Goal: Task Accomplishment & Management: Use online tool/utility

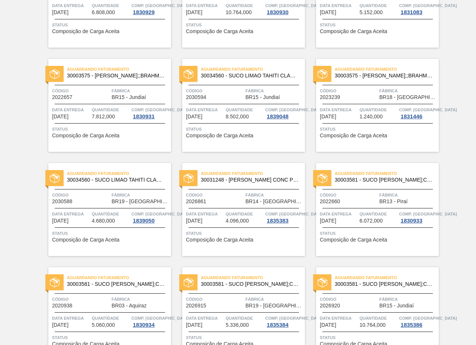
scroll to position [1412, 0]
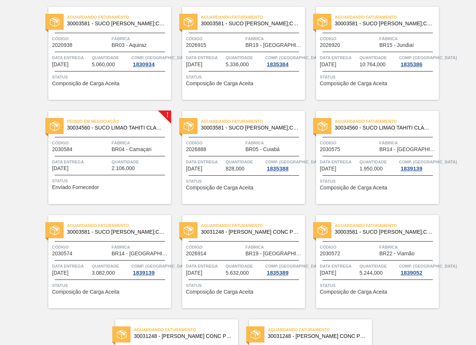
click at [148, 143] on span "Fábrica" at bounding box center [141, 142] width 58 height 7
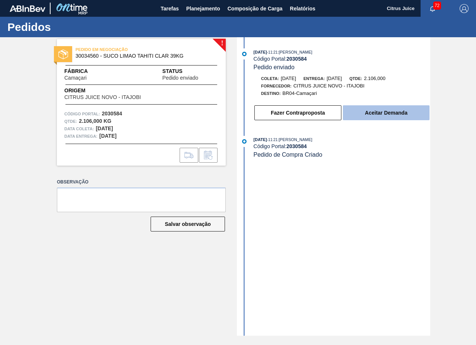
click at [367, 110] on button "Aceitar Demanda" at bounding box center [386, 112] width 87 height 15
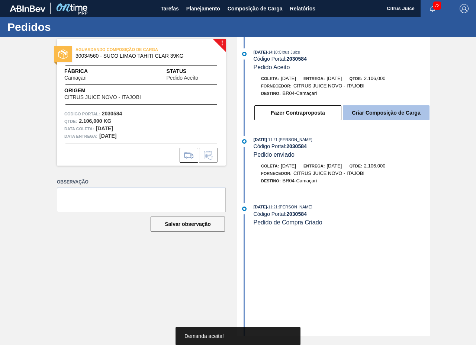
click at [367, 112] on button "Criar Composição de Carga" at bounding box center [386, 112] width 87 height 15
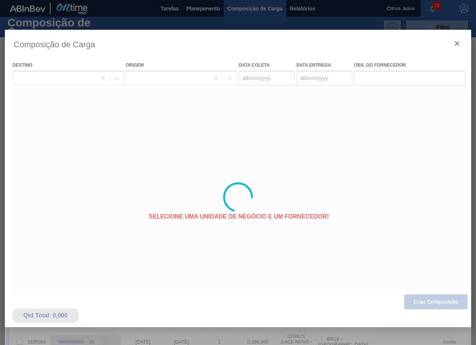
type coleta "[DATE]"
type entrega "[DATE]"
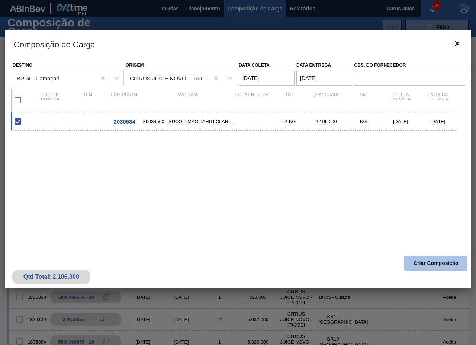
click at [432, 264] on button "Criar Composição" at bounding box center [435, 262] width 63 height 15
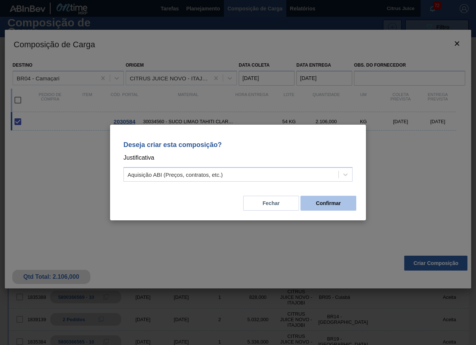
click at [339, 205] on button "Confirmar" at bounding box center [328, 202] width 56 height 15
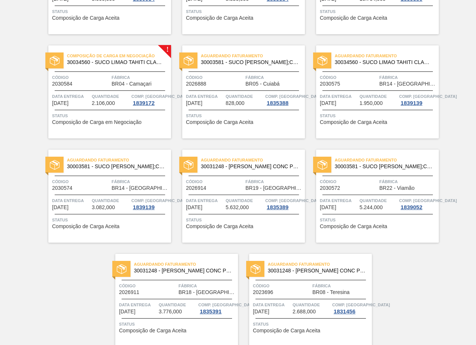
scroll to position [1507, 0]
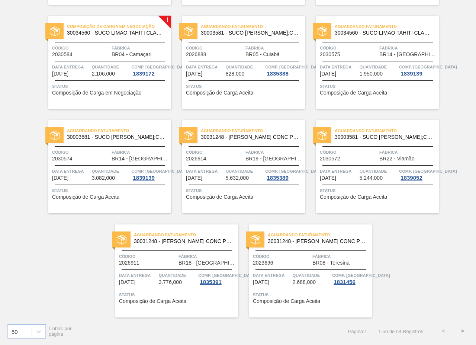
click at [459, 331] on button ">" at bounding box center [462, 330] width 19 height 19
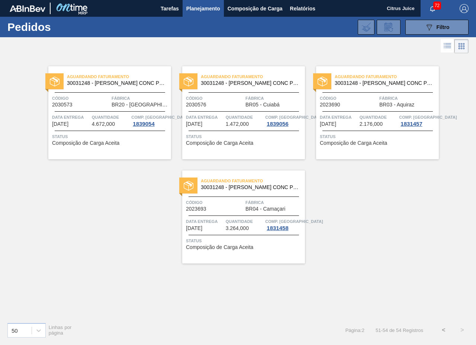
scroll to position [0, 0]
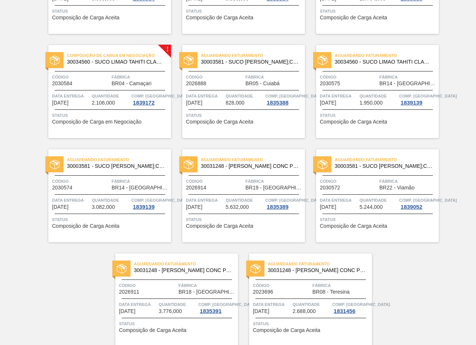
scroll to position [1507, 0]
